Goal: Register for event/course

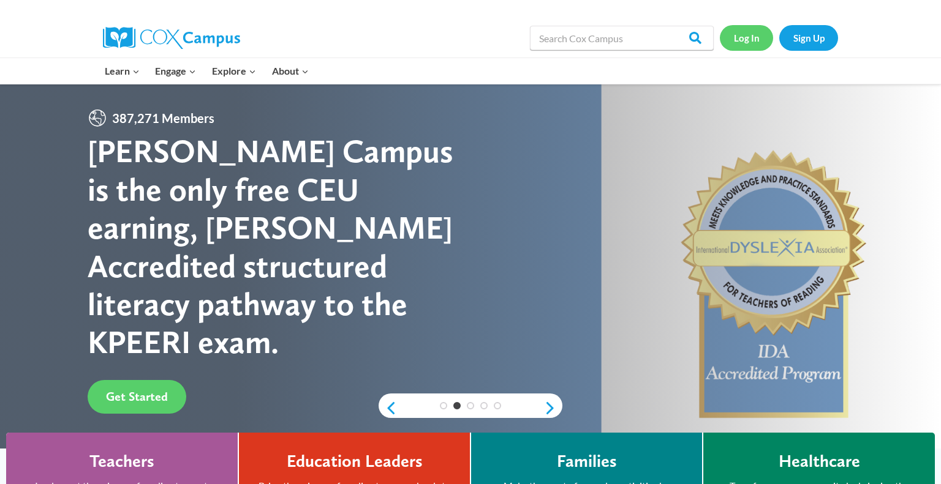
click at [749, 37] on link "Log In" at bounding box center [746, 37] width 53 height 25
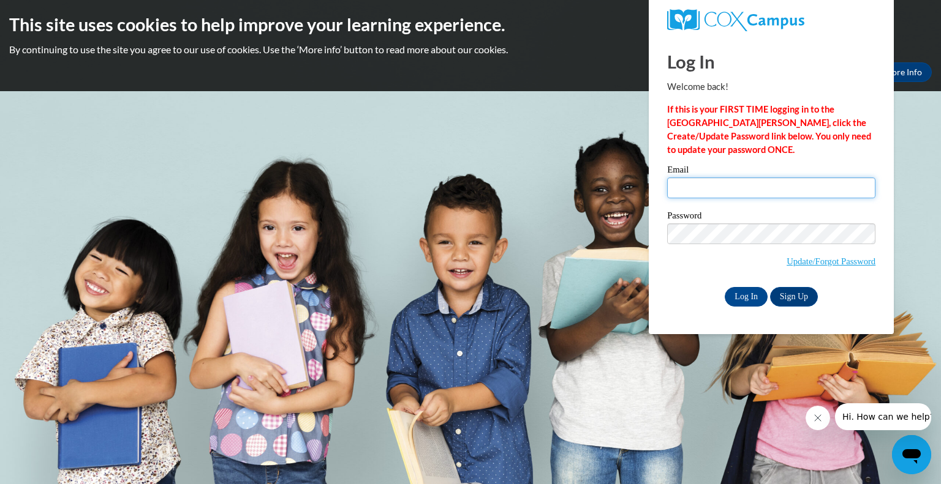
click at [705, 186] on input "Email" at bounding box center [771, 188] width 208 height 21
type input "awilson@grafton.k12.wi.us"
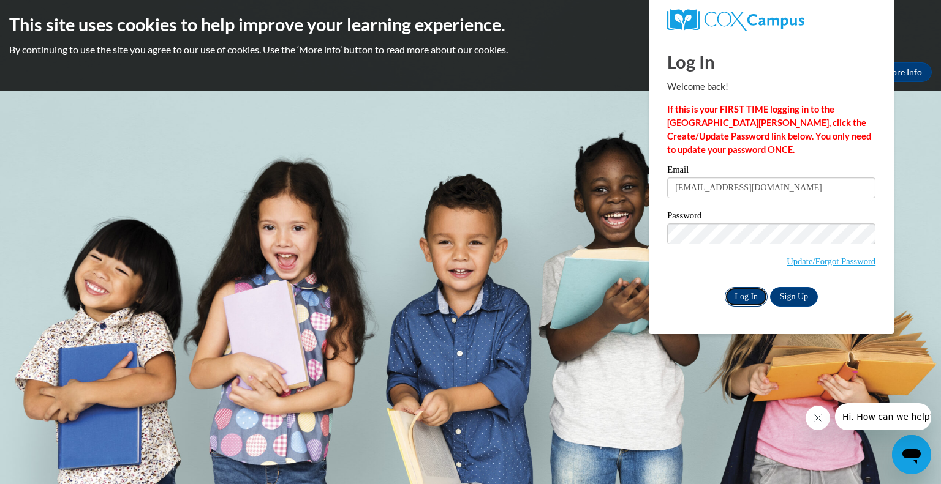
click at [750, 299] on input "Log In" at bounding box center [745, 297] width 43 height 20
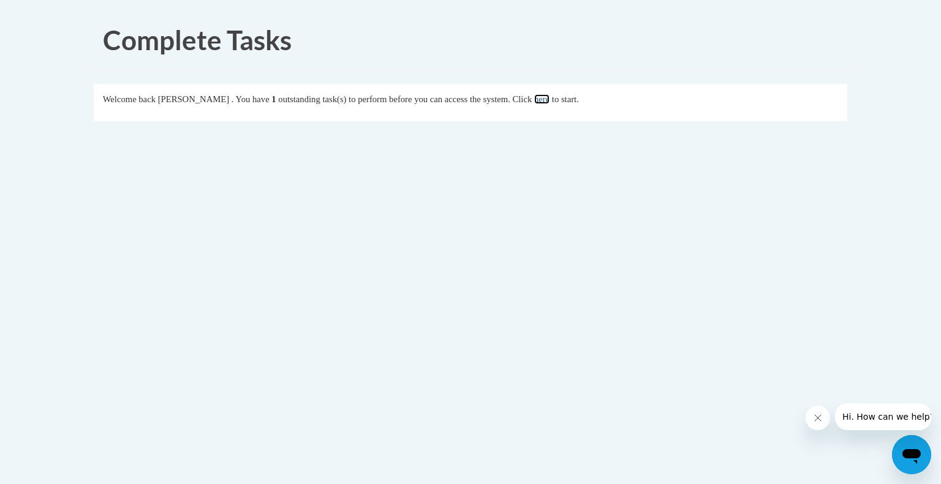
click at [549, 102] on link "here" at bounding box center [541, 99] width 15 height 10
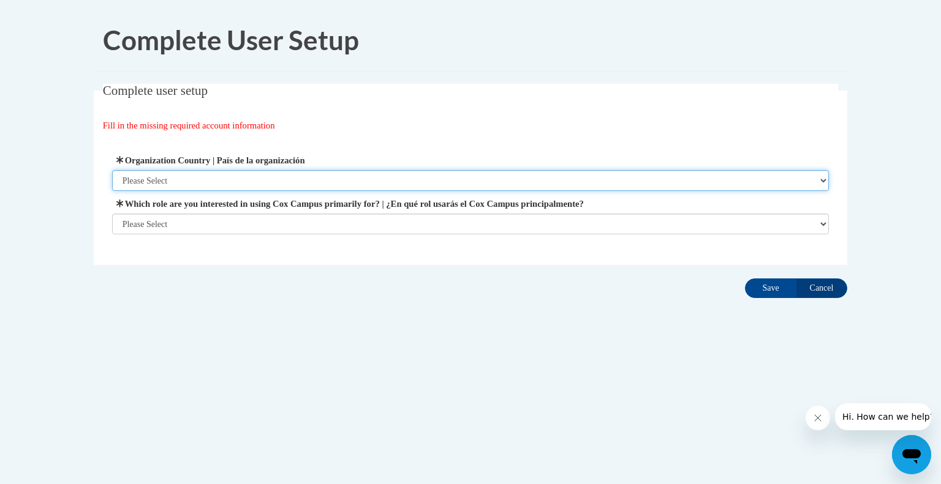
click at [337, 181] on select "Please Select United States | Estados Unidos Outside of the United States | Fue…" at bounding box center [470, 180] width 717 height 21
select select "ad49bcad-a171-4b2e-b99c-48b446064914"
click at [112, 170] on select "Please Select United States | Estados Unidos Outside of the United States | Fue…" at bounding box center [470, 180] width 717 height 21
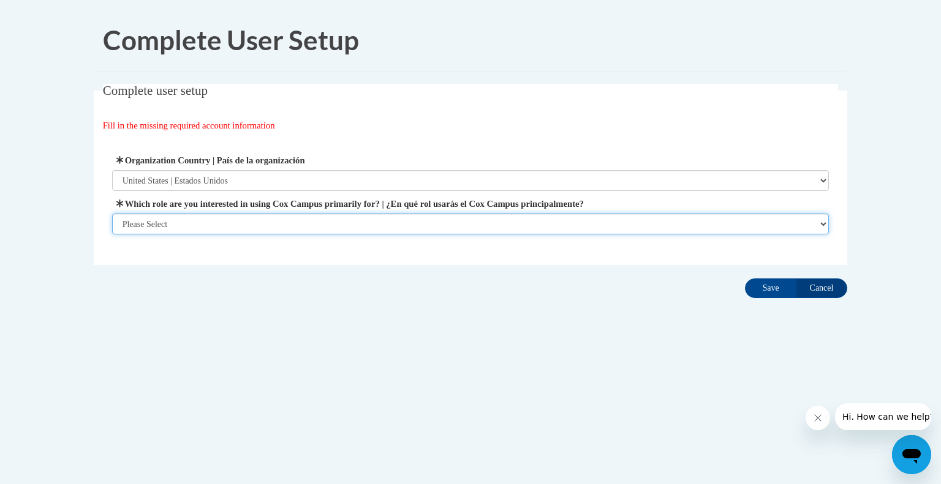
click at [318, 219] on select "Please Select College/University | Colegio/Universidad Community/Nonprofit Part…" at bounding box center [470, 224] width 717 height 21
select select "fbf2d438-af2f-41f8-98f1-81c410e29de3"
click at [112, 235] on select "Please Select College/University | Colegio/Universidad Community/Nonprofit Part…" at bounding box center [470, 224] width 717 height 21
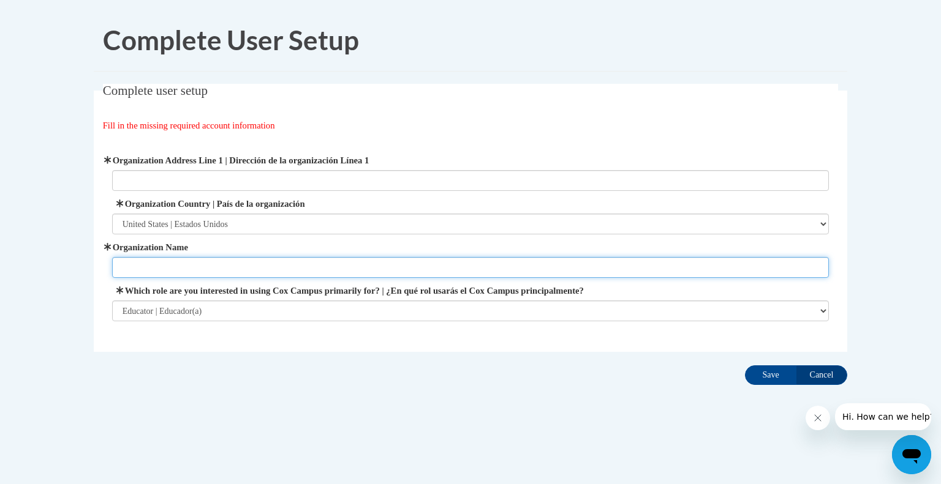
click at [348, 265] on input "Organization Name" at bounding box center [470, 267] width 717 height 21
type input "Grafton School District"
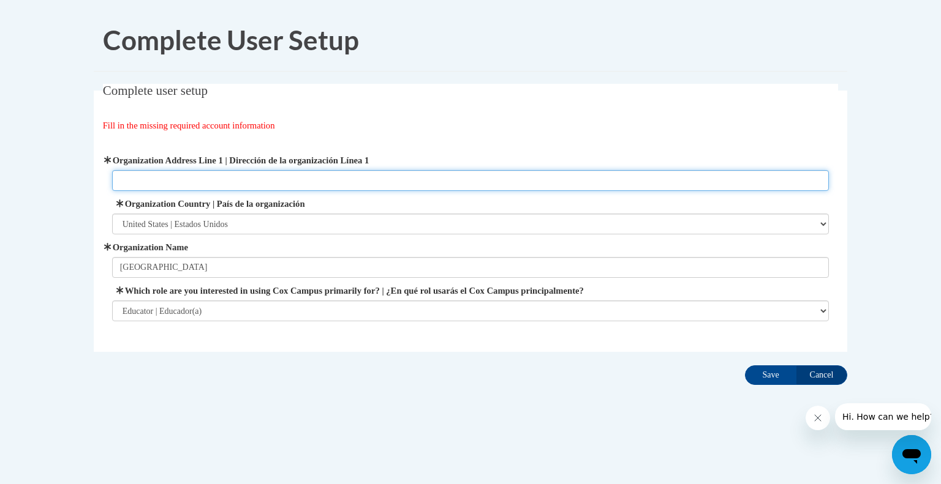
click at [387, 173] on input "Organization Address Line 1 | Dirección de la organización Línea 1" at bounding box center [470, 180] width 717 height 21
type input "600 5th Avenue, Grafton, WI 53024"
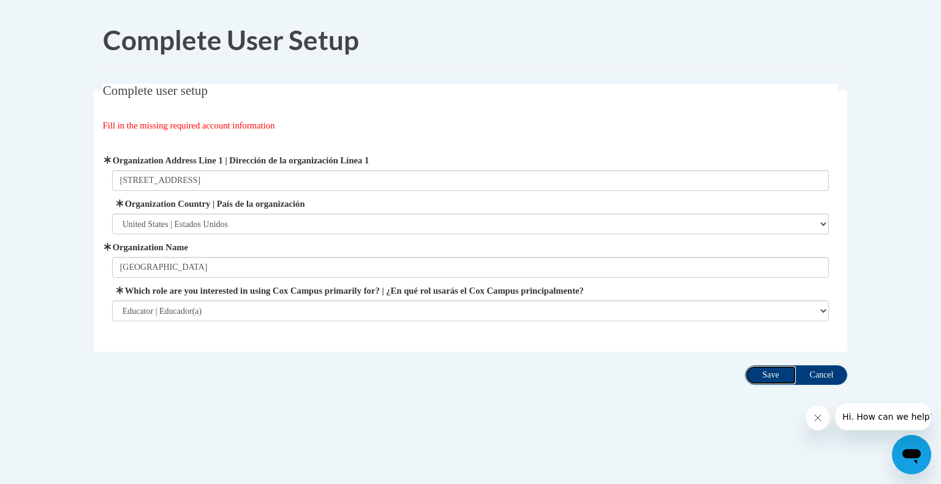
click at [781, 380] on input "Save" at bounding box center [770, 376] width 51 height 20
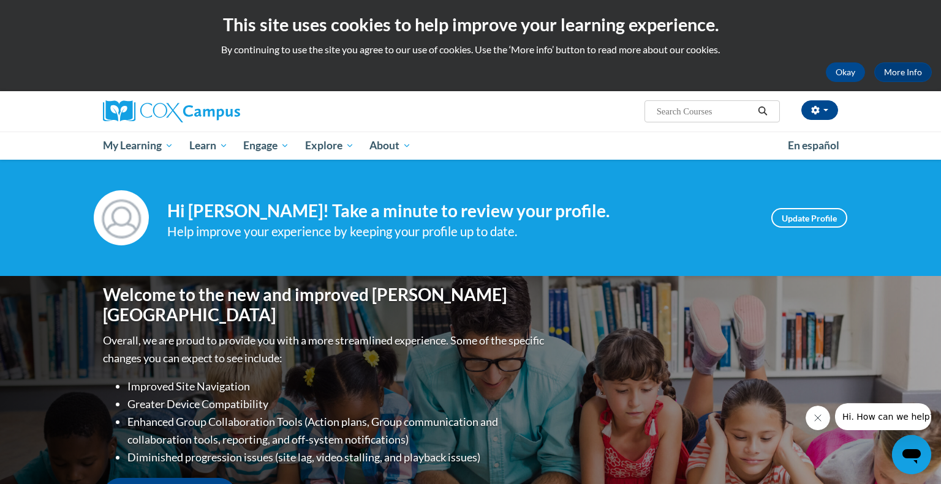
click at [663, 110] on input "Search..." at bounding box center [704, 111] width 98 height 15
type input "reading comprehension"
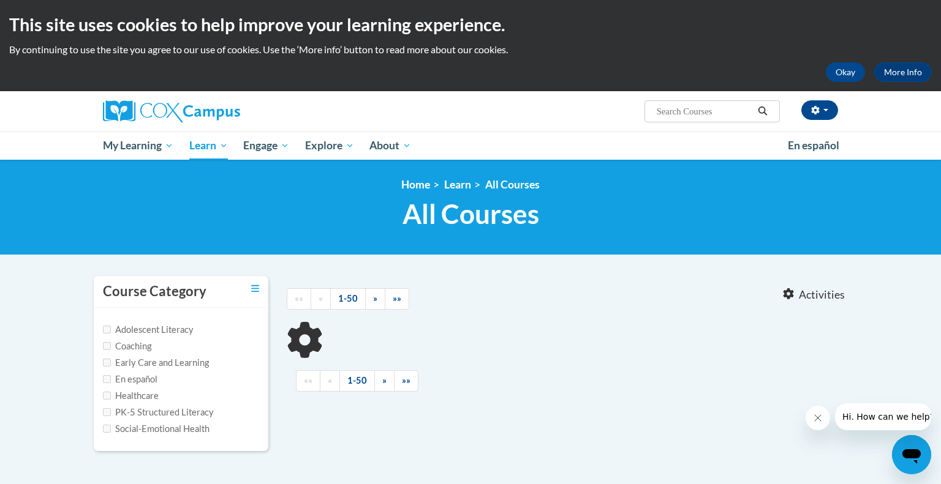
type input "reading comprehension"
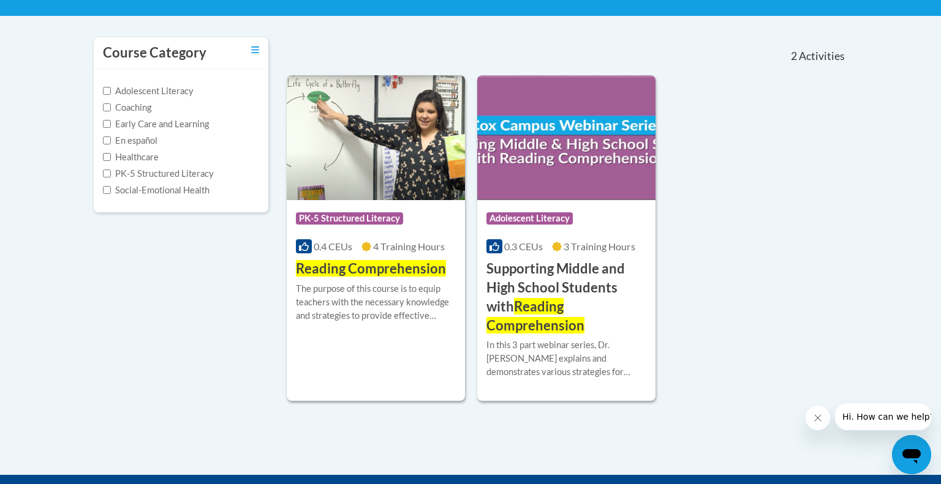
scroll to position [244, 0]
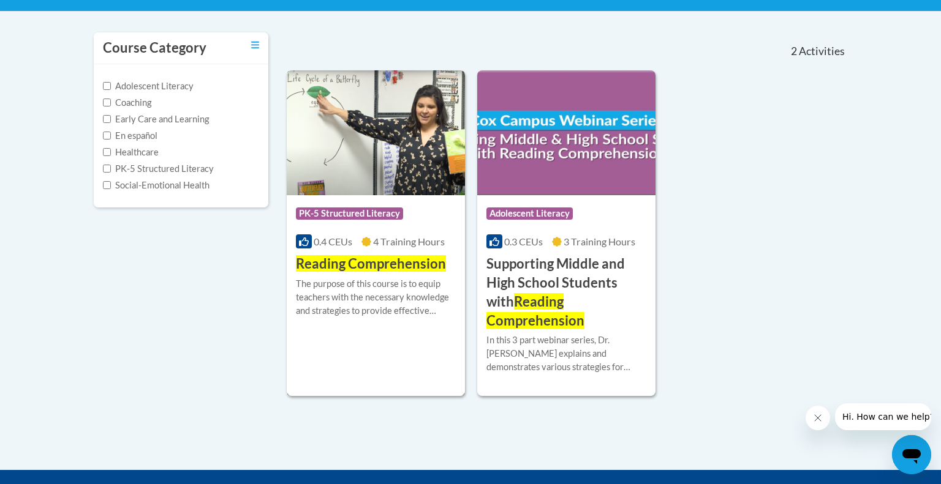
click at [370, 268] on span "Reading Comprehension" at bounding box center [371, 263] width 150 height 17
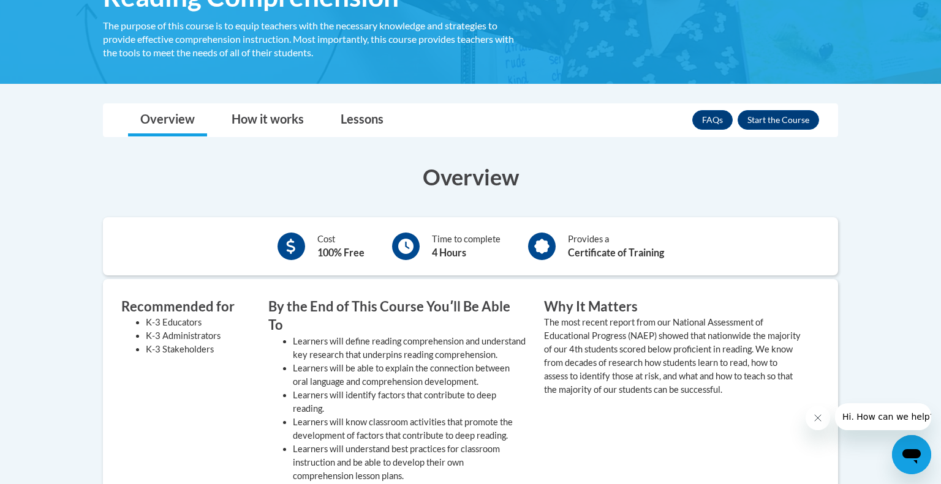
scroll to position [225, 0]
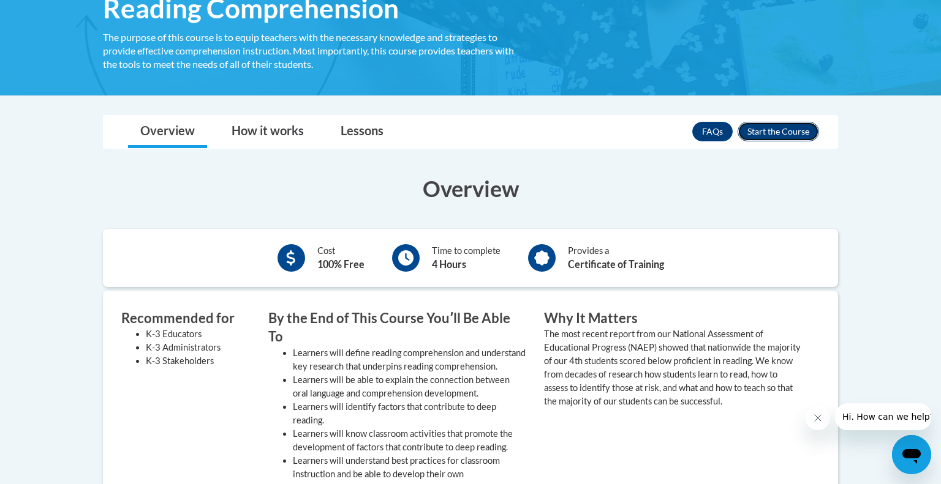
click at [772, 135] on button "Enroll" at bounding box center [777, 132] width 81 height 20
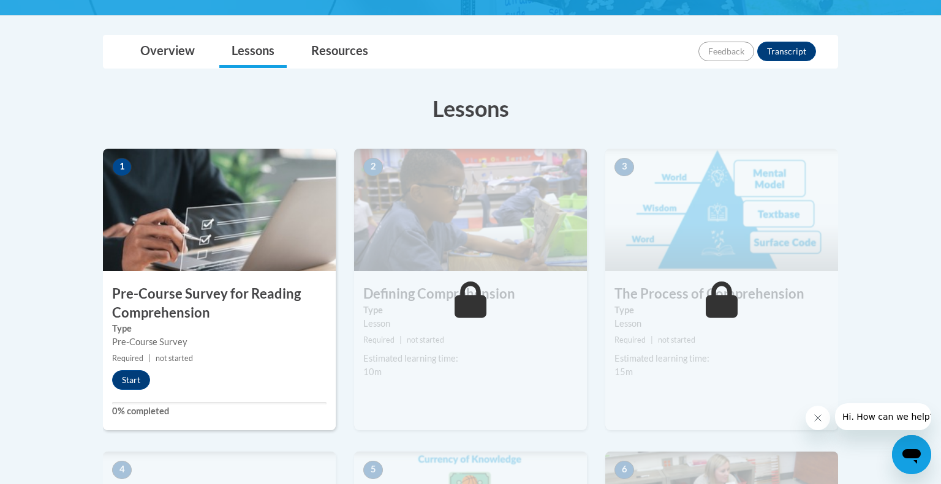
scroll to position [250, 0]
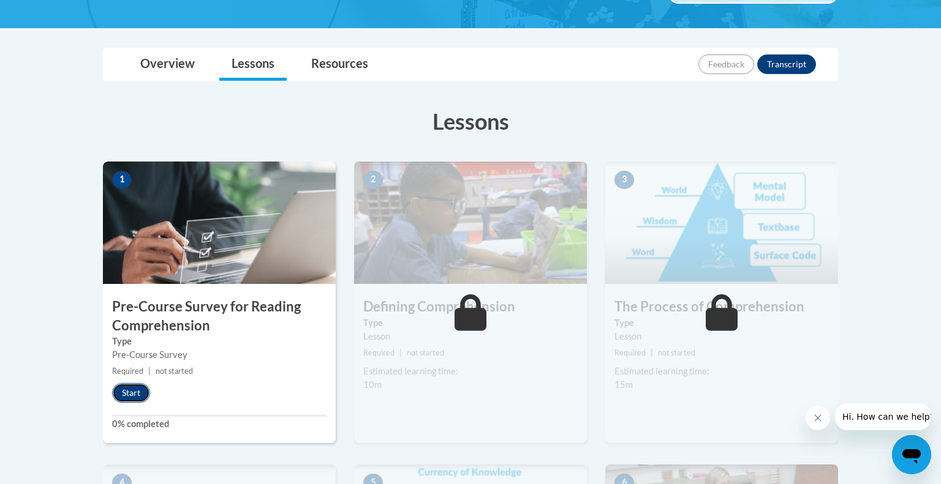
click at [125, 388] on button "Start" at bounding box center [131, 393] width 38 height 20
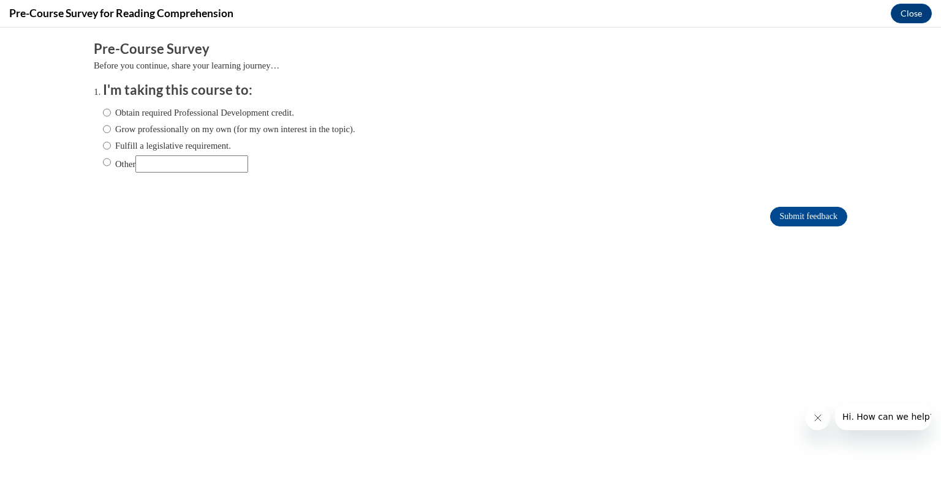
scroll to position [0, 0]
click at [106, 160] on input "Other" at bounding box center [107, 162] width 8 height 13
radio input "true"
click at [173, 168] on input "Other" at bounding box center [191, 164] width 113 height 17
type input "As a district"
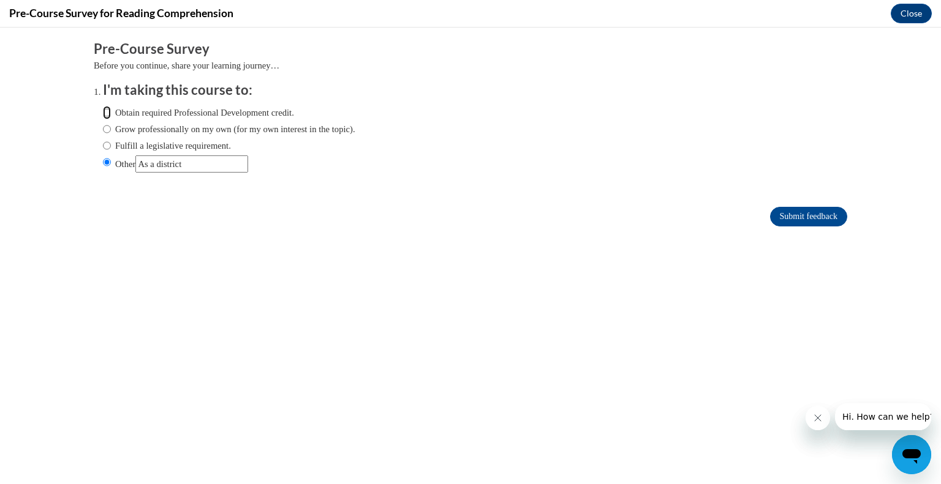
click at [110, 114] on input "Obtain required Professional Development credit." at bounding box center [107, 112] width 8 height 13
radio input "true"
drag, startPoint x: 200, startPoint y: 164, endPoint x: 61, endPoint y: 172, distance: 139.2
click at [61, 172] on body "Comments Pre-Course Survey Before you continue, share your learning journey… I'…" at bounding box center [470, 256] width 941 height 457
click at [795, 220] on input "Submit feedback" at bounding box center [808, 217] width 77 height 20
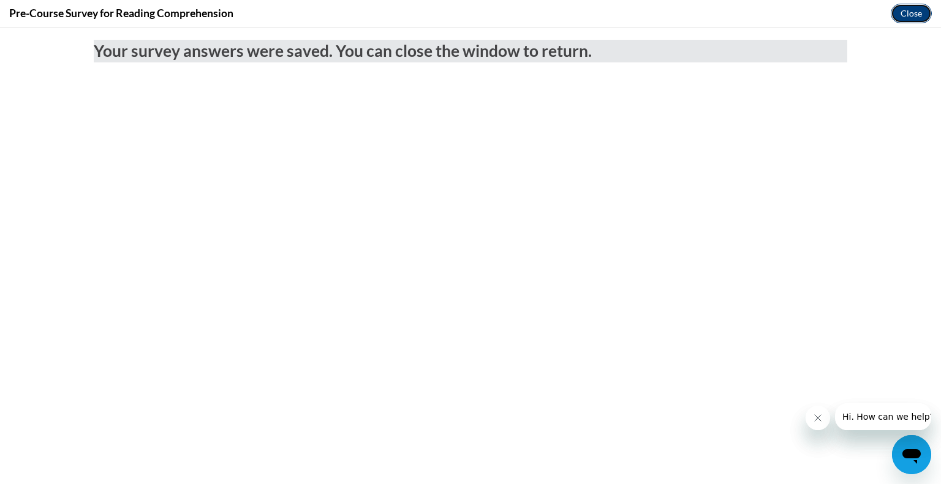
click at [912, 15] on button "Close" at bounding box center [910, 14] width 41 height 20
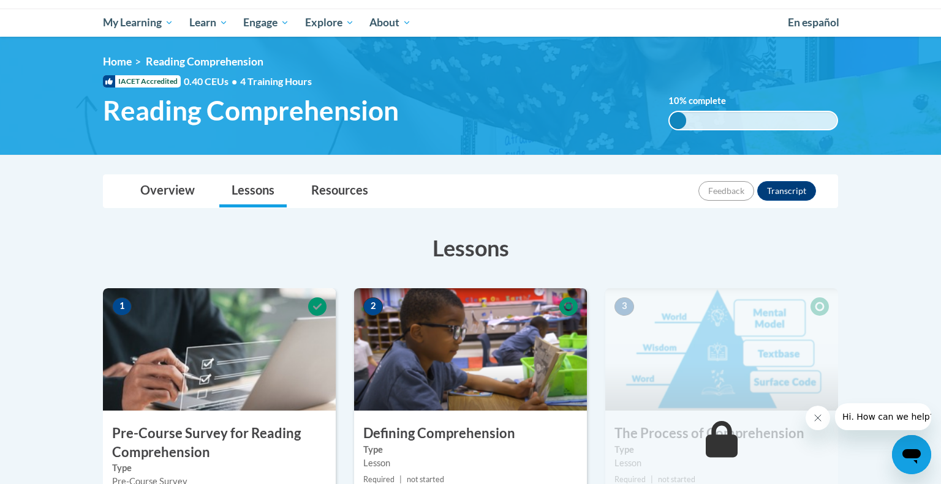
scroll to position [62, 0]
